Goal: Subscribe to service/newsletter

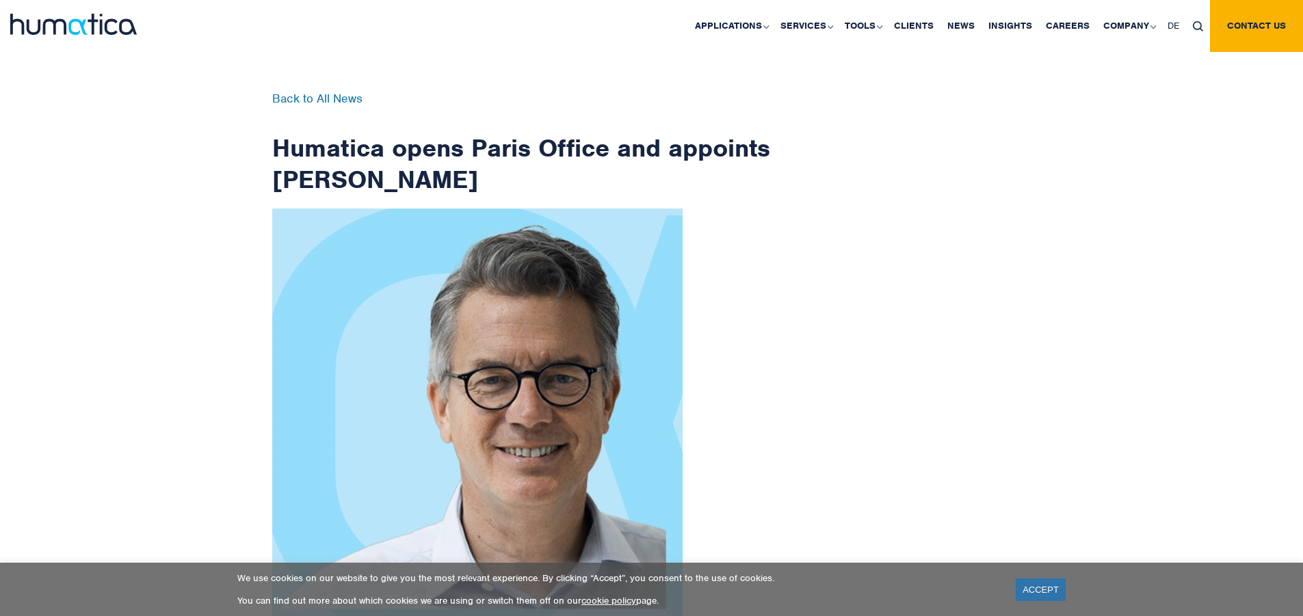
scroll to position [2183, 0]
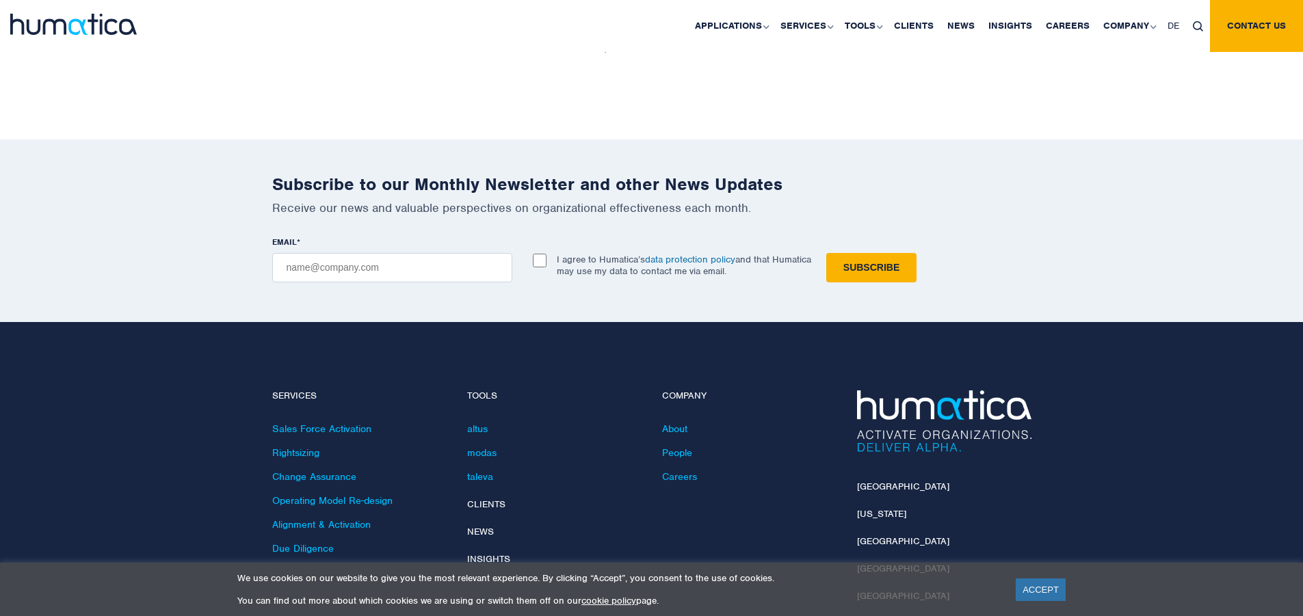
checkbox input "true"
type input "[EMAIL_ADDRESS][DOMAIN_NAME]"
click at [827, 253] on input "Subscribe" at bounding box center [872, 267] width 90 height 29
